Goal: Transaction & Acquisition: Book appointment/travel/reservation

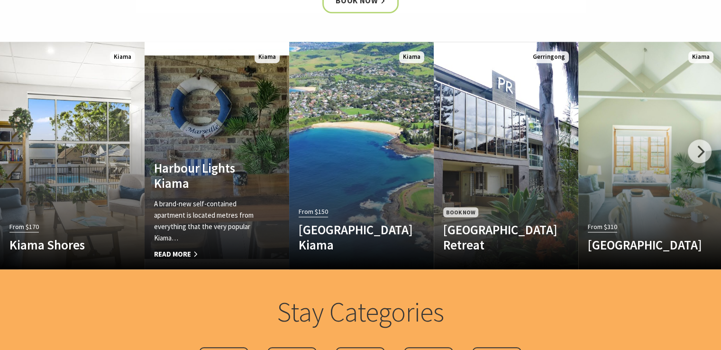
scroll to position [536, 0]
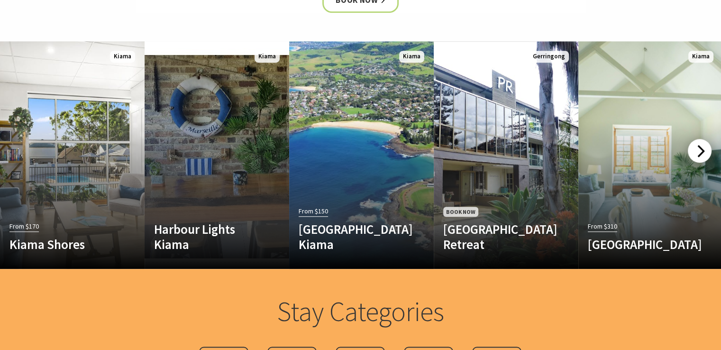
click at [697, 148] on div at bounding box center [699, 151] width 24 height 24
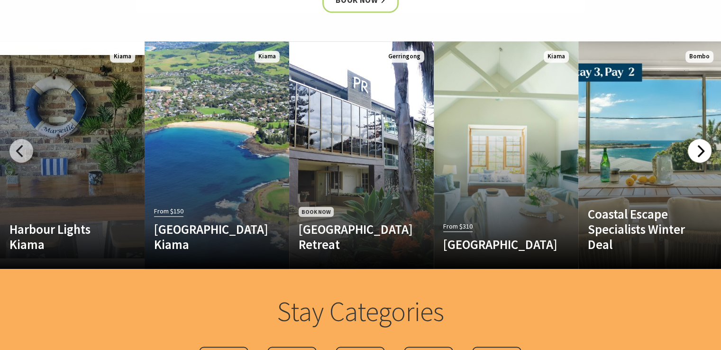
click at [695, 144] on div at bounding box center [699, 151] width 24 height 24
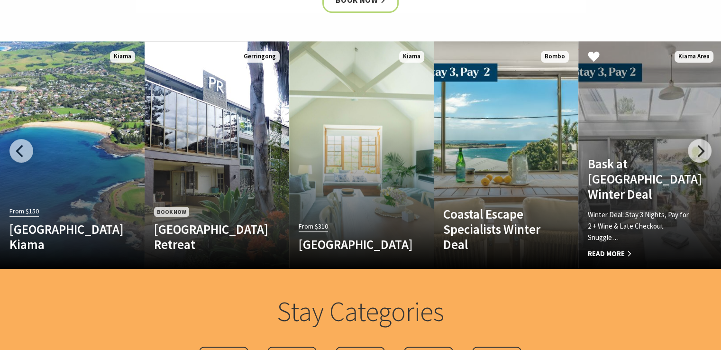
click at [611, 251] on span "Read More" at bounding box center [639, 253] width 104 height 11
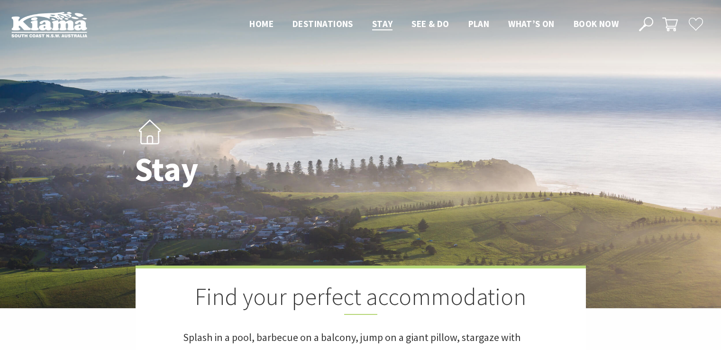
scroll to position [529, 0]
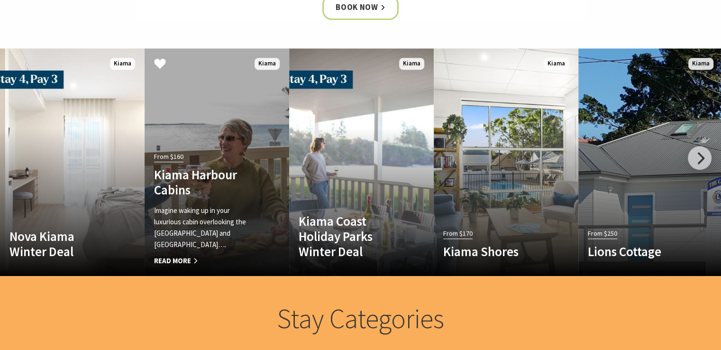
click at [188, 207] on p "Imagine waking up in your luxurious cabin overlooking the Pacific Ocean and Kia…" at bounding box center [206, 227] width 104 height 45
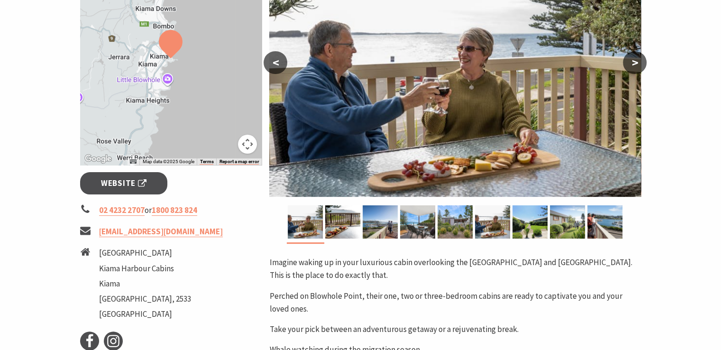
scroll to position [224, 0]
click at [347, 222] on img at bounding box center [342, 221] width 35 height 33
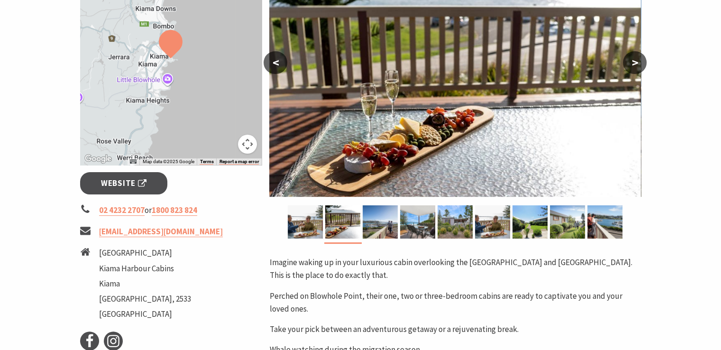
click at [637, 61] on button ">" at bounding box center [635, 62] width 24 height 23
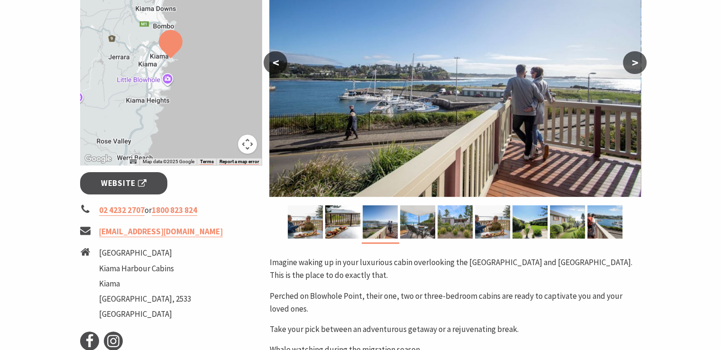
click at [634, 59] on button ">" at bounding box center [635, 62] width 24 height 23
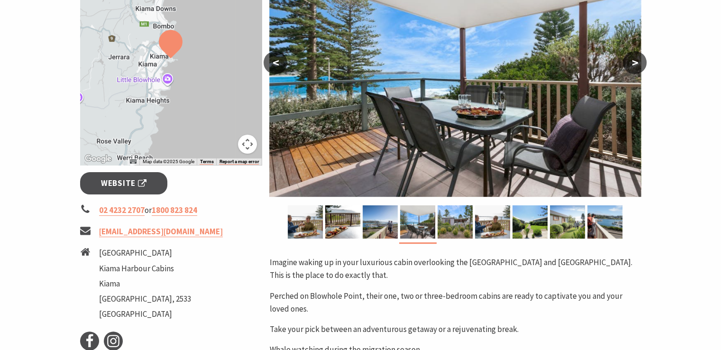
click at [634, 59] on button ">" at bounding box center [635, 62] width 24 height 23
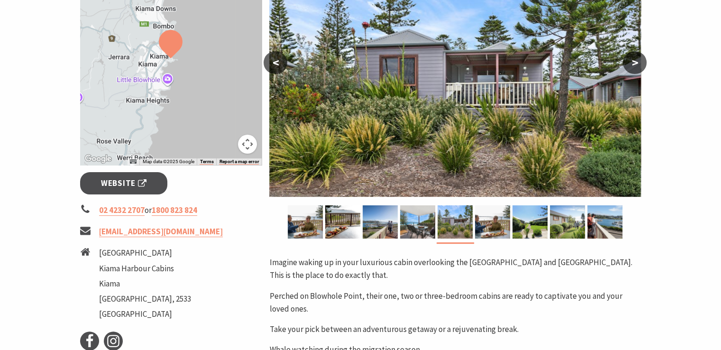
click at [634, 59] on button ">" at bounding box center [635, 62] width 24 height 23
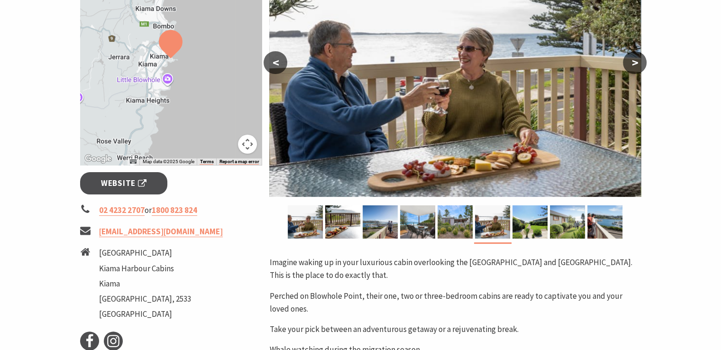
click at [634, 59] on button ">" at bounding box center [635, 62] width 24 height 23
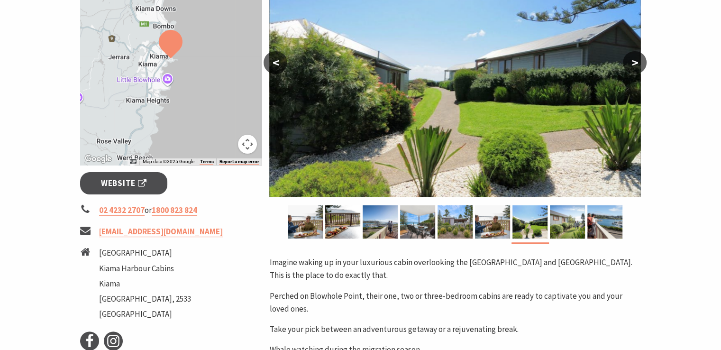
click at [634, 59] on button ">" at bounding box center [635, 62] width 24 height 23
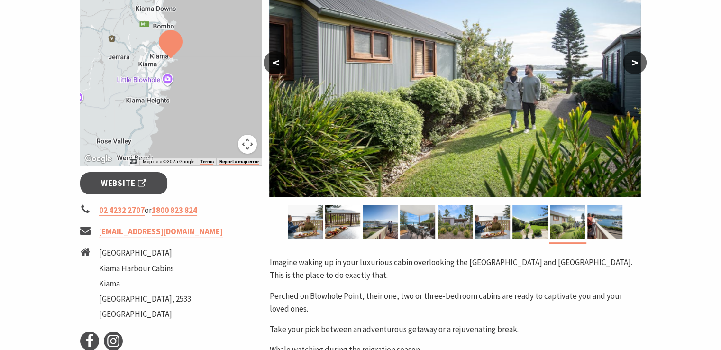
click at [634, 59] on button ">" at bounding box center [635, 62] width 24 height 23
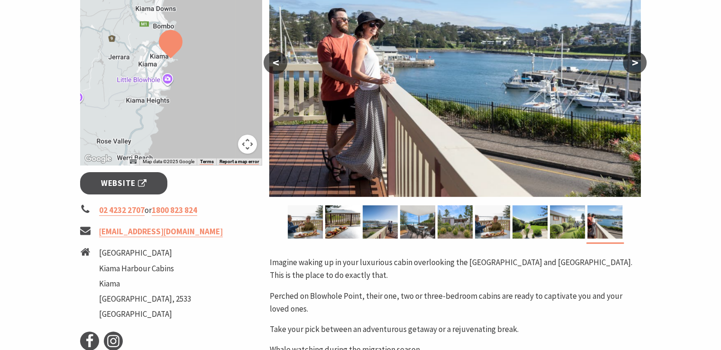
click at [634, 59] on button ">" at bounding box center [635, 62] width 24 height 23
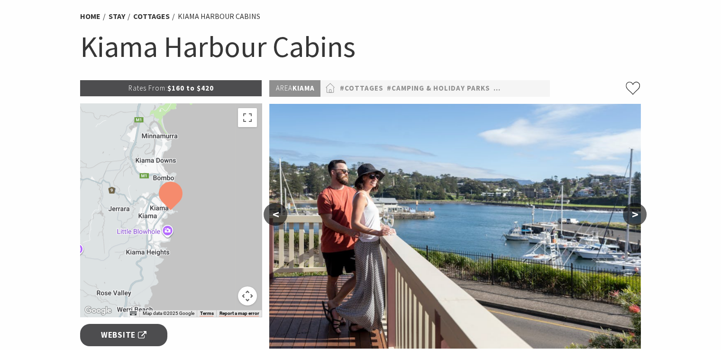
scroll to position [0, 0]
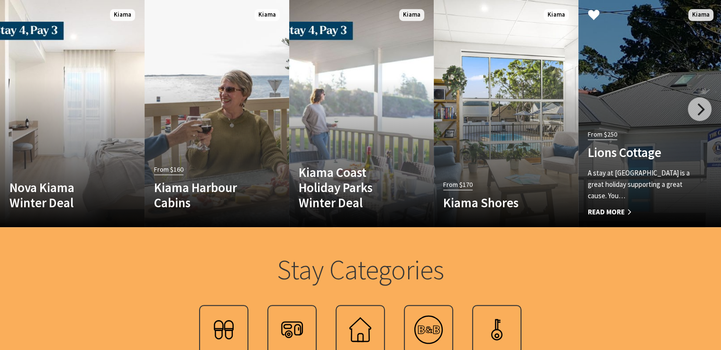
scroll to position [577, 0]
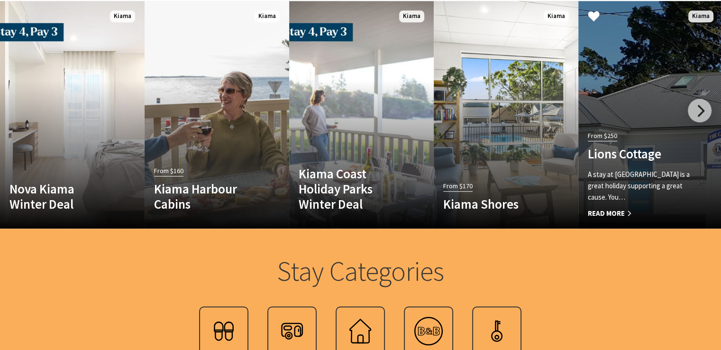
click at [660, 125] on link "From $250 Lions Cottage A stay at Lions Cottage is a great holiday supporting a…" at bounding box center [650, 114] width 145 height 227
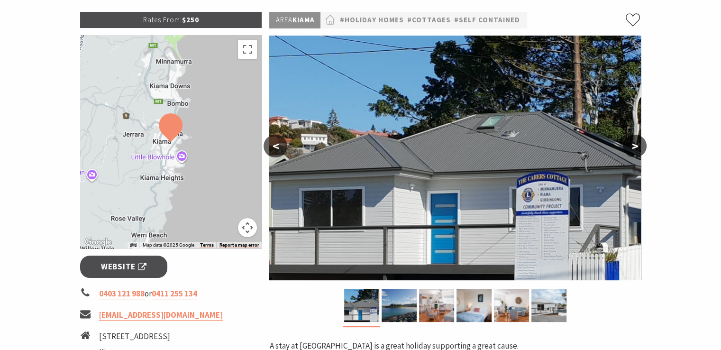
scroll to position [142, 0]
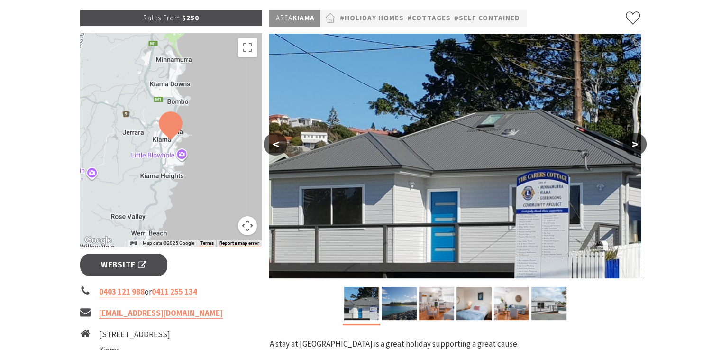
click at [629, 144] on button ">" at bounding box center [635, 144] width 24 height 23
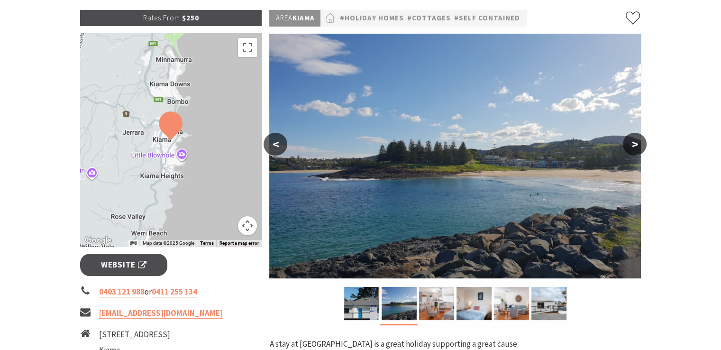
click at [629, 144] on button ">" at bounding box center [635, 144] width 24 height 23
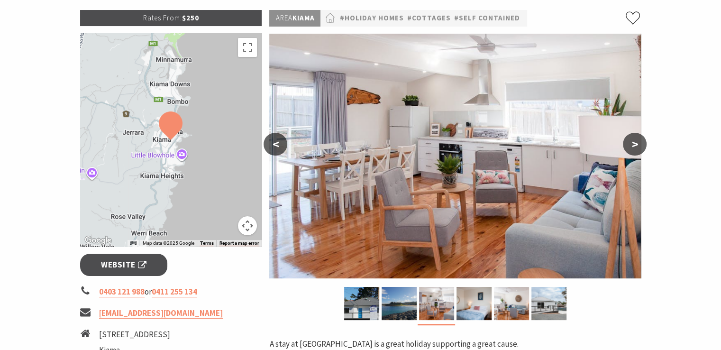
click at [629, 144] on button ">" at bounding box center [635, 144] width 24 height 23
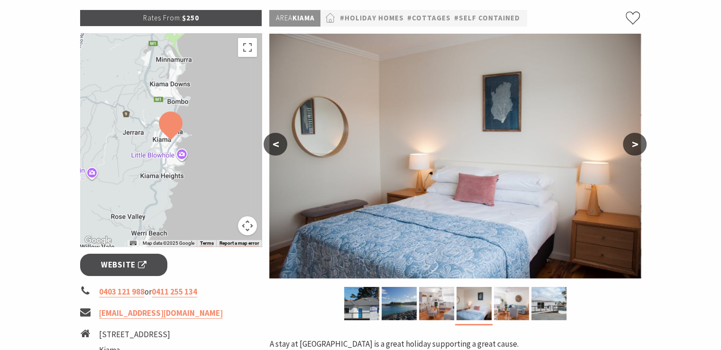
click at [629, 144] on button ">" at bounding box center [635, 144] width 24 height 23
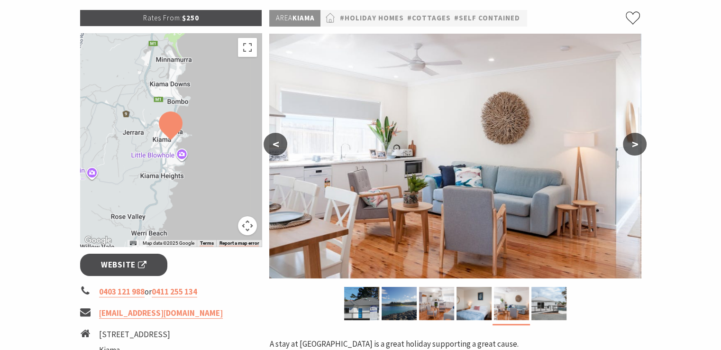
click at [629, 144] on button ">" at bounding box center [635, 144] width 24 height 23
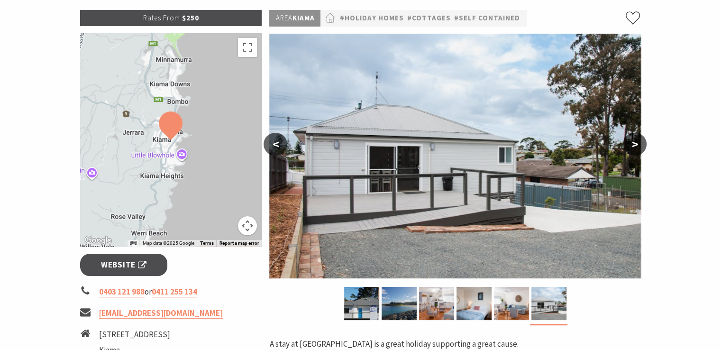
click at [629, 144] on button ">" at bounding box center [635, 144] width 24 height 23
click at [274, 145] on button "<" at bounding box center [275, 144] width 24 height 23
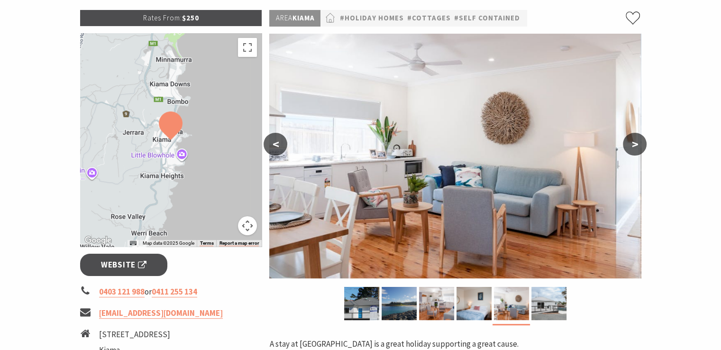
click at [274, 145] on button "<" at bounding box center [275, 144] width 24 height 23
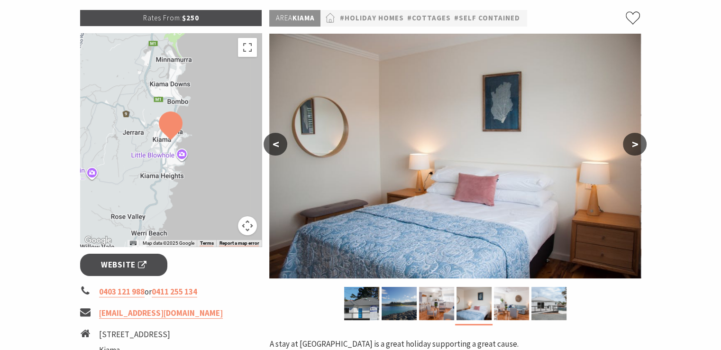
click at [274, 145] on button "<" at bounding box center [275, 144] width 24 height 23
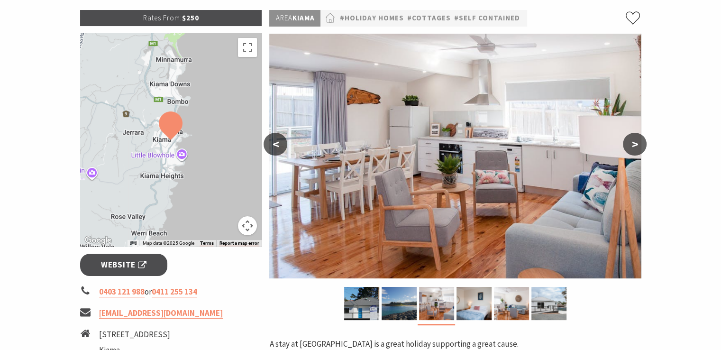
click at [274, 145] on button "<" at bounding box center [275, 144] width 24 height 23
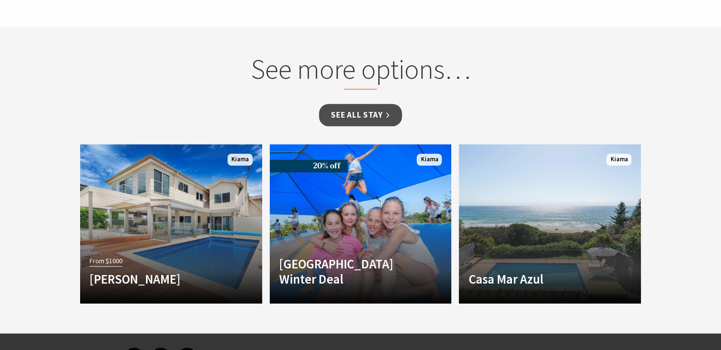
scroll to position [721, 0]
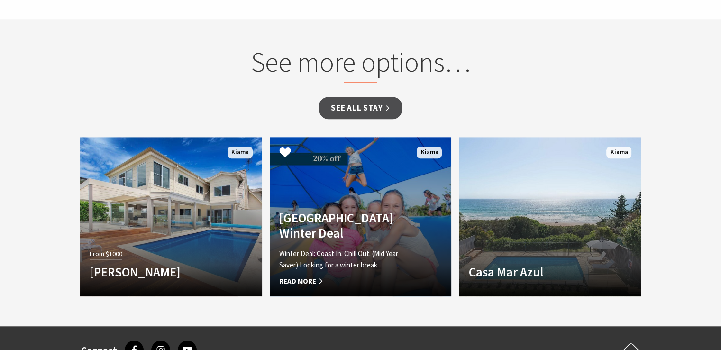
click at [333, 218] on h4 "[GEOGRAPHIC_DATA] Winter Deal" at bounding box center [347, 225] width 136 height 31
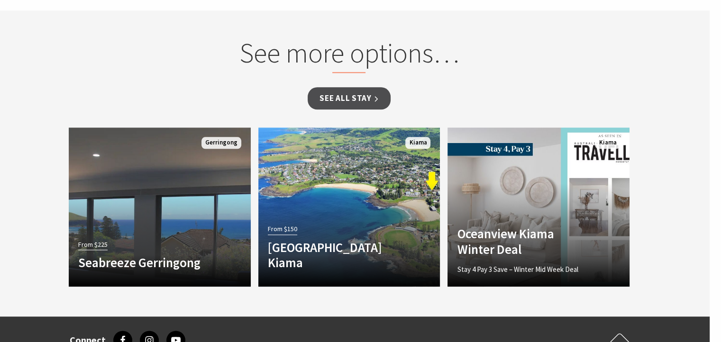
scroll to position [1029, 11]
